Goal: Obtain resource: Obtain resource

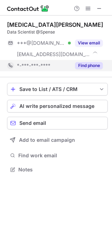
scroll to position [165, 112]
click at [89, 65] on button "Find phone" at bounding box center [89, 65] width 28 height 7
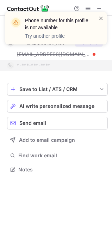
click at [101, 20] on span at bounding box center [102, 18] width 6 height 7
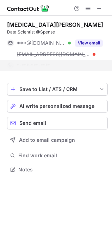
click at [84, 43] on div "Phone number for this profile is not available Try another profile" at bounding box center [56, 28] width 102 height 32
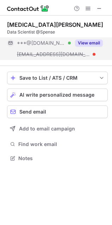
click at [85, 42] on button "View email" at bounding box center [89, 43] width 28 height 7
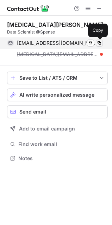
click at [99, 42] on span at bounding box center [100, 43] width 6 height 6
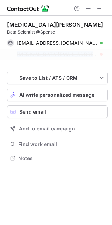
drag, startPoint x: 27, startPoint y: 53, endPoint x: 80, endPoint y: 56, distance: 53.4
click at [80, 56] on div "nikita@blue10.com" at bounding box center [60, 54] width 86 height 6
copy span "nikita@blue10.com"
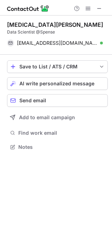
scroll to position [142, 112]
click at [102, 8] on span at bounding box center [100, 9] width 6 height 6
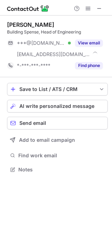
scroll to position [165, 112]
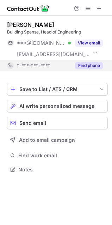
click at [87, 66] on button "Find phone" at bounding box center [89, 65] width 28 height 7
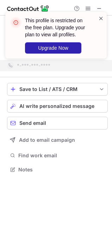
click at [99, 18] on span at bounding box center [102, 18] width 6 height 7
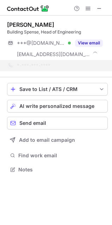
click at [102, 19] on span at bounding box center [102, 18] width 6 height 7
click at [86, 8] on div "This profile is restricted on the free plan. Upgrade your plan to view all prof…" at bounding box center [56, 38] width 113 height 66
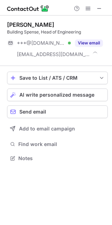
click at [86, 9] on span at bounding box center [88, 9] width 6 height 6
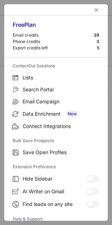
click at [86, 9] on div at bounding box center [56, 9] width 104 height 11
click at [94, 10] on span "left-button" at bounding box center [97, 10] width 6 height 6
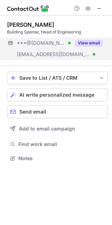
click at [86, 45] on button "View email" at bounding box center [89, 43] width 28 height 7
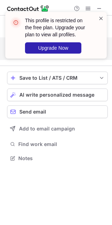
click at [99, 20] on span at bounding box center [102, 18] width 6 height 7
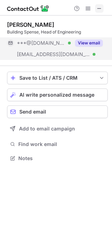
click at [97, 8] on span at bounding box center [100, 9] width 6 height 6
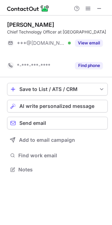
scroll to position [154, 112]
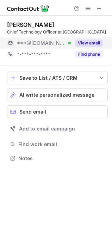
click at [97, 43] on button "View email" at bounding box center [89, 43] width 28 height 7
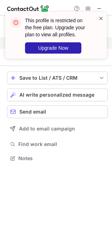
click at [101, 19] on span at bounding box center [102, 18] width 6 height 7
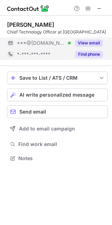
click at [87, 55] on button "Find phone" at bounding box center [89, 54] width 28 height 7
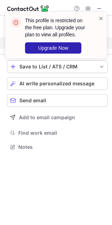
scroll to position [142, 112]
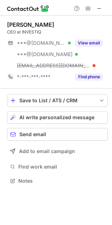
scroll to position [176, 112]
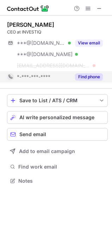
click at [87, 76] on button "Find phone" at bounding box center [89, 76] width 28 height 7
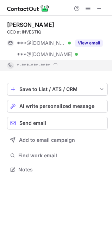
scroll to position [165, 112]
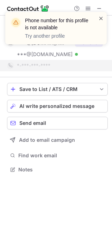
click at [100, 18] on span at bounding box center [102, 18] width 6 height 7
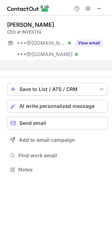
scroll to position [154, 112]
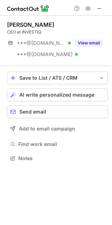
click at [89, 19] on div "Phone number for this profile is not available Try another profile" at bounding box center [56, 12] width 113 height 14
click at [89, 41] on button "View email" at bounding box center [89, 43] width 28 height 7
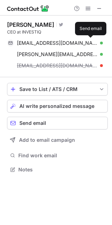
scroll to position [165, 112]
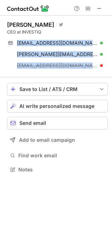
drag, startPoint x: 18, startPoint y: 42, endPoint x: 73, endPoint y: 75, distance: 64.6
click at [73, 75] on div "[PERSON_NAME] Visit Twitter profile CEO at INVESTIQ [EMAIL_ADDRESS][DOMAIN_NAME…" at bounding box center [57, 47] width 101 height 62
copy div "[EMAIL_ADDRESS][DOMAIN_NAME] Verified Send email Copy [PERSON_NAME][EMAIL_ADDRE…"
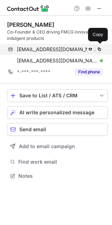
scroll to position [171, 112]
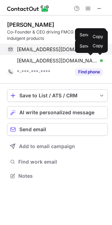
click at [100, 49] on span at bounding box center [100, 50] width 6 height 6
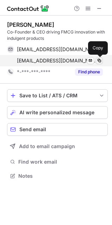
click at [99, 60] on span at bounding box center [100, 61] width 6 height 6
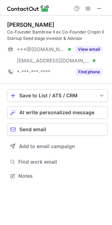
scroll to position [171, 112]
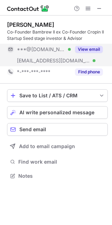
click at [93, 48] on button "View email" at bounding box center [89, 49] width 28 height 7
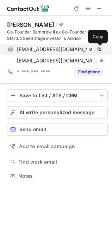
click at [101, 49] on span at bounding box center [100, 50] width 6 height 6
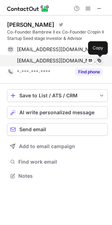
click at [100, 59] on span at bounding box center [100, 61] width 6 height 6
click at [100, 61] on span at bounding box center [100, 61] width 6 height 6
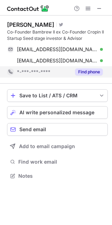
click at [91, 70] on button "Find phone" at bounding box center [89, 72] width 28 height 7
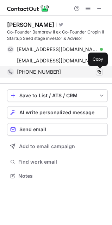
click at [100, 71] on span at bounding box center [100, 72] width 6 height 6
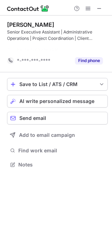
scroll to position [149, 112]
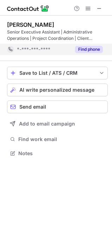
click at [91, 49] on button "Find phone" at bounding box center [89, 49] width 28 height 7
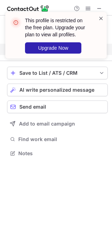
click at [100, 18] on span at bounding box center [102, 18] width 6 height 7
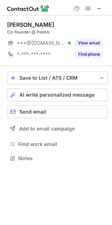
scroll to position [154, 112]
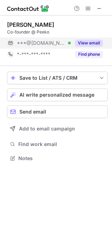
click at [87, 41] on button "View email" at bounding box center [89, 43] width 28 height 7
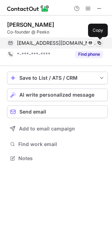
click at [101, 43] on span at bounding box center [100, 43] width 6 height 6
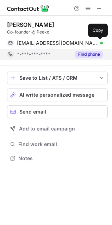
click at [91, 56] on button "Find phone" at bounding box center [89, 54] width 28 height 7
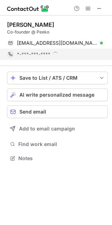
scroll to position [159, 112]
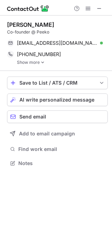
click at [41, 61] on img at bounding box center [43, 62] width 4 height 5
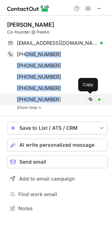
drag, startPoint x: 26, startPoint y: 54, endPoint x: 58, endPoint y: 98, distance: 54.6
click at [58, 98] on div "[PHONE_NUMBER] Copy WhatsApp [PHONE_NUMBER] Copy WhatsApp [PHONE_NUMBER] Copy W…" at bounding box center [55, 77] width 96 height 57
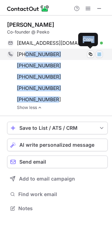
copy div "[PHONE_NUMBER] Copy WhatsApp [PHONE_NUMBER] Copy WhatsApp [PHONE_NUMBER] Copy W…"
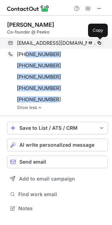
click at [99, 43] on span at bounding box center [100, 43] width 6 height 6
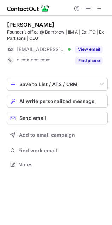
scroll to position [160, 112]
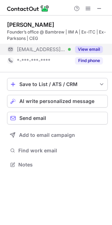
click at [96, 47] on button "View email" at bounding box center [89, 49] width 28 height 7
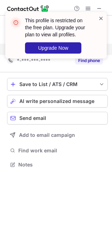
click at [101, 15] on span at bounding box center [102, 18] width 6 height 7
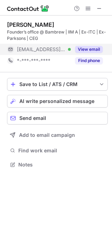
click at [88, 61] on div "This profile is restricted on the free plan. Upgrade your plan to view all prof…" at bounding box center [56, 38] width 113 height 66
click at [88, 61] on div "This profile is restricted on the free plan. Upgrade your plan to view all prof…" at bounding box center [56, 112] width 112 height 225
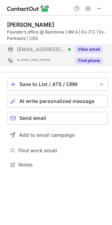
click at [88, 60] on button "Find phone" at bounding box center [89, 60] width 28 height 7
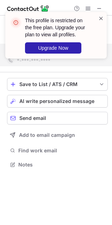
click at [101, 19] on span at bounding box center [102, 18] width 6 height 7
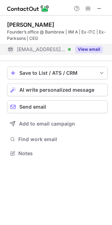
scroll to position [149, 112]
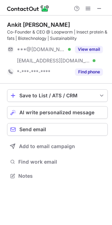
scroll to position [171, 112]
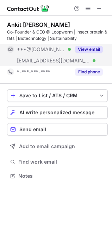
click at [89, 47] on button "View email" at bounding box center [89, 49] width 28 height 7
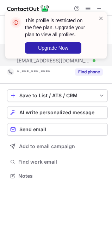
click at [103, 20] on span at bounding box center [102, 18] width 6 height 7
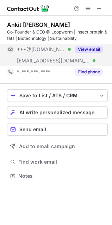
click at [96, 71] on div "This profile is restricted on the free plan. Upgrade your plan to view all prof…" at bounding box center [56, 38] width 113 height 66
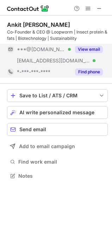
click at [94, 70] on button "Find phone" at bounding box center [89, 72] width 28 height 7
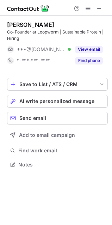
scroll to position [160, 112]
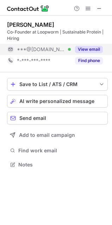
click at [93, 51] on button "View email" at bounding box center [89, 49] width 28 height 7
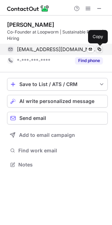
click at [102, 48] on span at bounding box center [100, 50] width 6 height 6
